Goal: Task Accomplishment & Management: Manage account settings

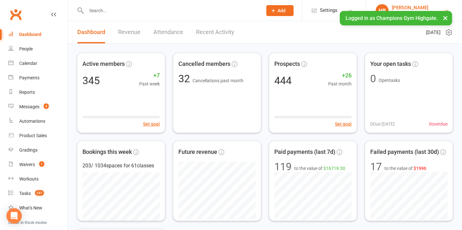
click at [448, 16] on button "×" at bounding box center [445, 18] width 12 height 14
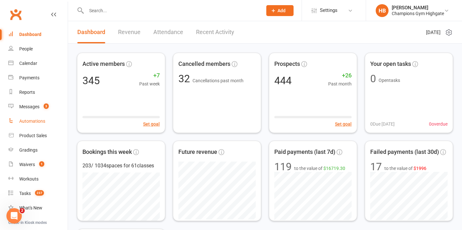
click at [35, 119] on div "Automations" at bounding box center [32, 120] width 26 height 5
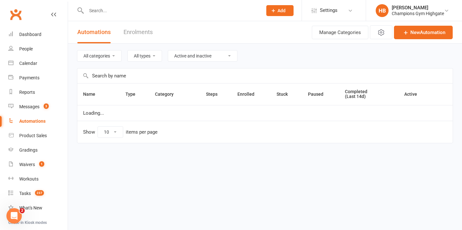
click at [122, 78] on input "text" at bounding box center [264, 75] width 375 height 15
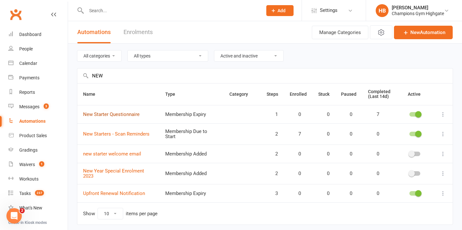
type input "NEW"
click at [121, 113] on link "New Starter Questionnaire" at bounding box center [111, 114] width 56 height 6
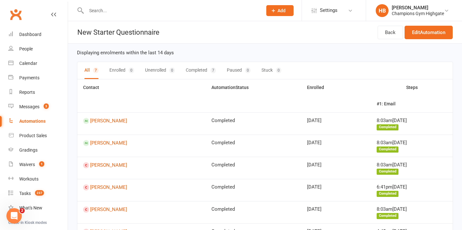
click at [35, 119] on div "Automations" at bounding box center [32, 120] width 26 height 5
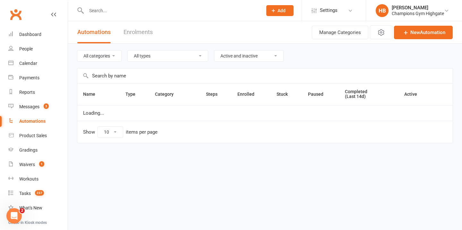
click at [112, 72] on input "text" at bounding box center [264, 75] width 375 height 15
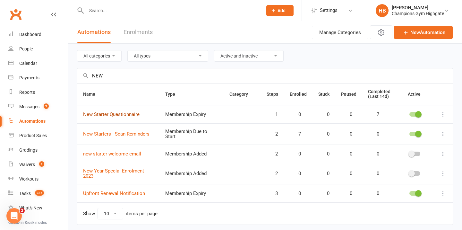
type input "NEW"
click at [117, 112] on link "New Starter Questionnaire" at bounding box center [111, 114] width 56 height 6
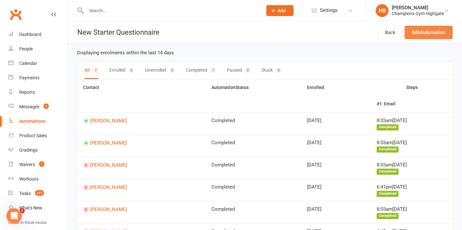
click at [415, 31] on link "Edit Automation" at bounding box center [428, 32] width 48 height 13
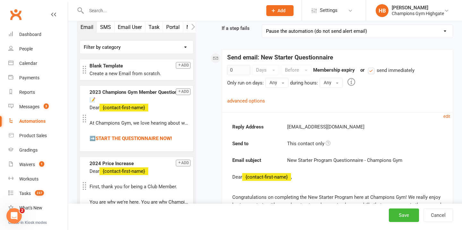
scroll to position [56, 0]
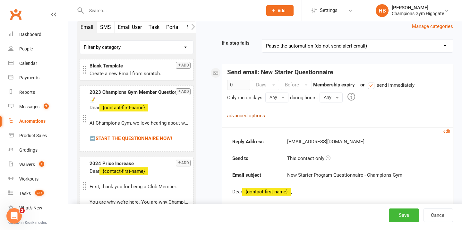
click at [249, 113] on link "advanced options" at bounding box center [246, 116] width 38 height 6
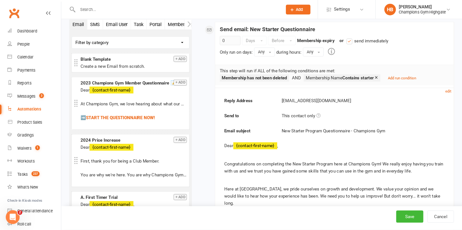
scroll to position [96, 0]
